Goal: Book appointment/travel/reservation

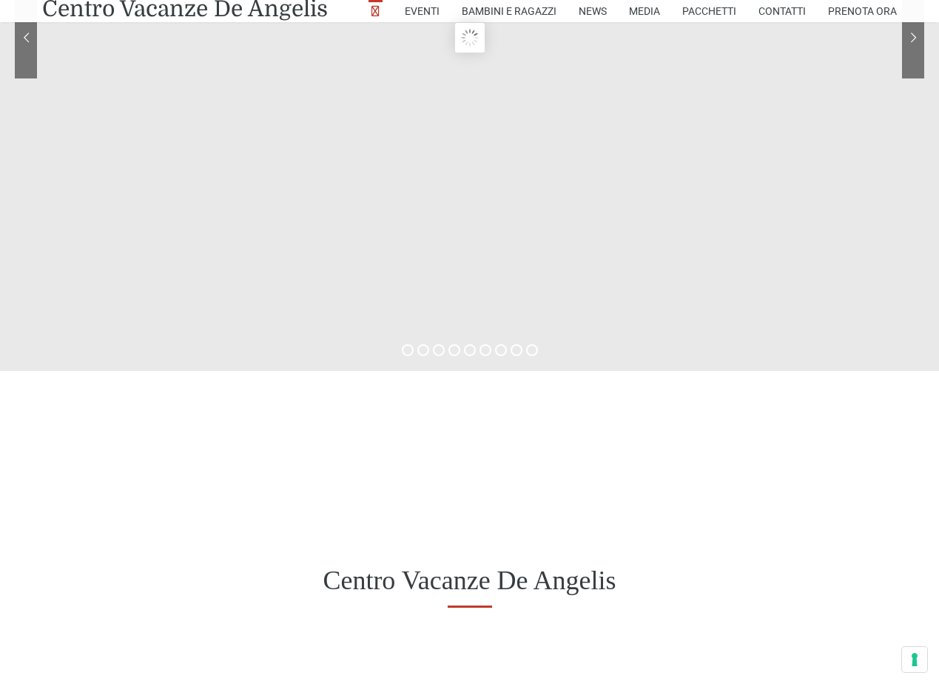
scroll to position [296, 0]
click at [257, 538] on div "Centro Vacanze De Angelis" at bounding box center [469, 580] width 939 height 115
click at [255, 560] on div "Centro Vacanze De Angelis" at bounding box center [469, 580] width 939 height 115
click at [33, 639] on icon at bounding box center [32, 647] width 38 height 38
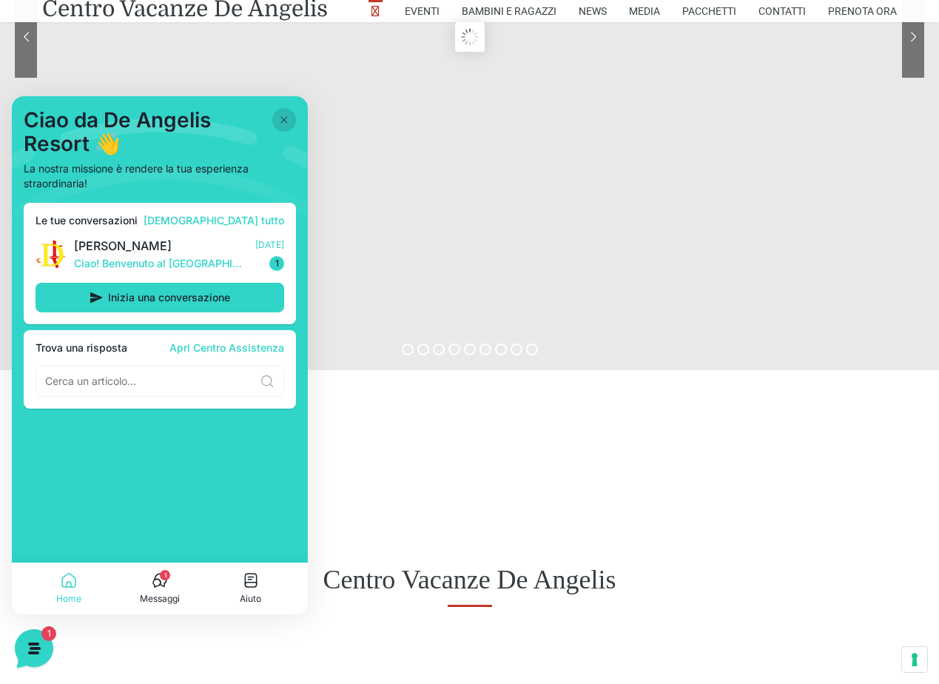
click at [285, 117] on icon at bounding box center [284, 120] width 12 height 12
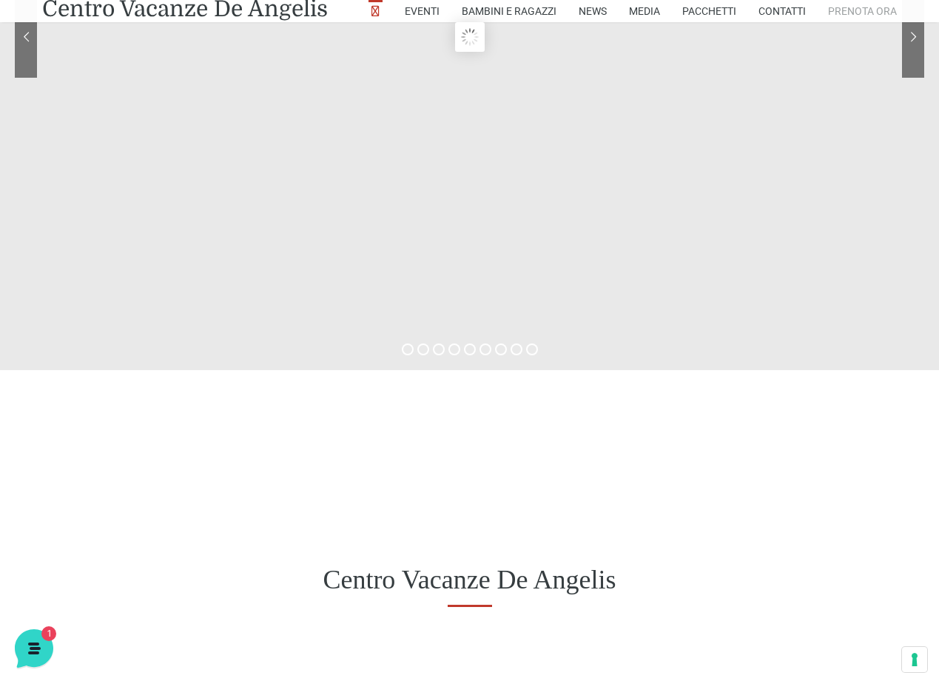
click at [862, 12] on link "Prenota Ora" at bounding box center [862, 11] width 69 height 22
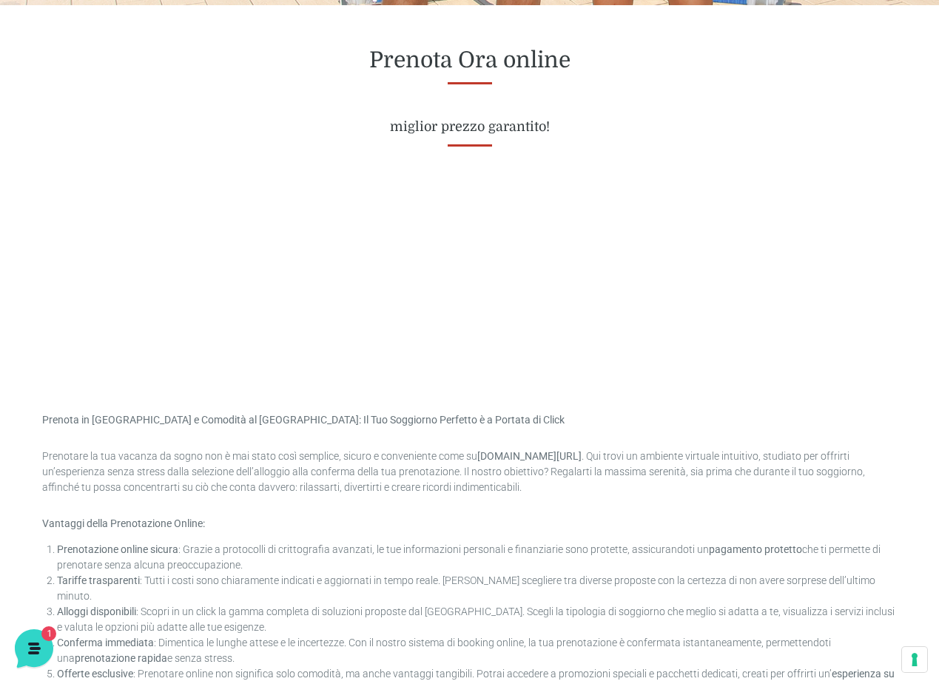
scroll to position [592, 0]
